Goal: Transaction & Acquisition: Purchase product/service

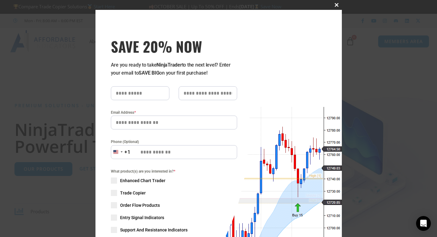
click at [334, 6] on span "SAVE 20% NOW popup" at bounding box center [337, 5] width 10 height 4
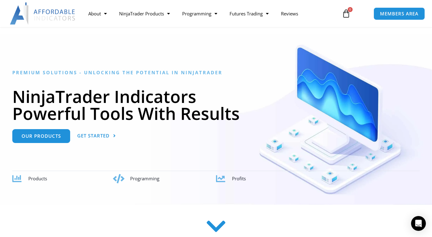
scroll to position [44, 0]
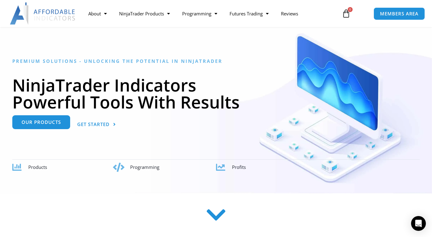
click at [44, 124] on span "Our Products" at bounding box center [41, 122] width 39 height 5
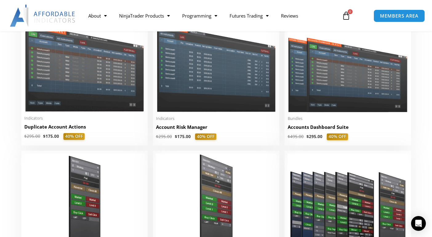
scroll to position [160, 0]
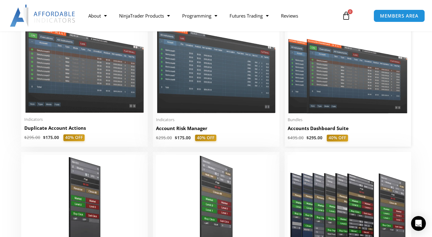
click at [330, 93] on img at bounding box center [348, 65] width 120 height 96
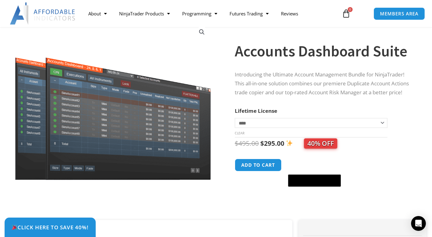
scroll to position [45, 0]
